Goal: Information Seeking & Learning: Learn about a topic

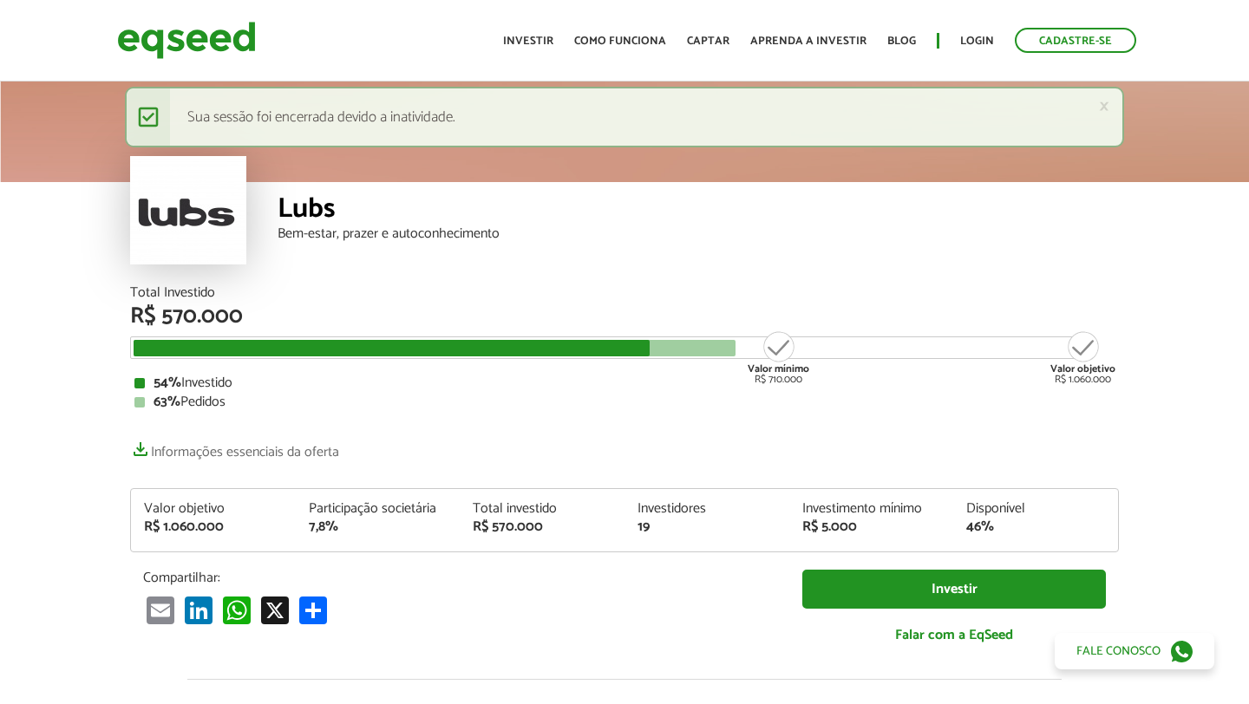
click at [96, 332] on article "Lubs Bem-estar, prazer e autoconhecimento Total Investido R$ 570.000 Valor míni…" at bounding box center [624, 674] width 1249 height 1192
